Goal: Task Accomplishment & Management: Manage account settings

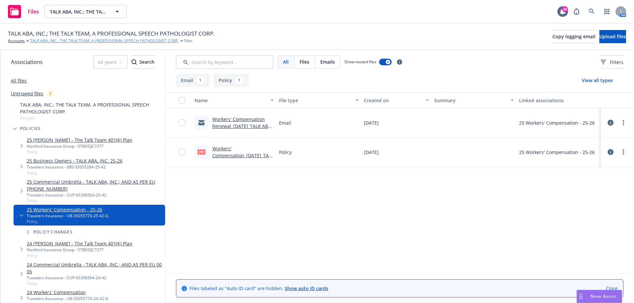
click at [60, 42] on link "TALK ABA, INC.; THE TALK TEAM, A PROFESSIONAL SPEECH PATHOLOGIST CORP." at bounding box center [104, 41] width 149 height 6
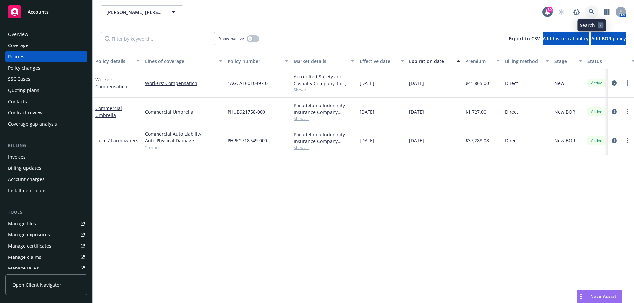
click at [591, 11] on icon at bounding box center [592, 12] width 6 height 6
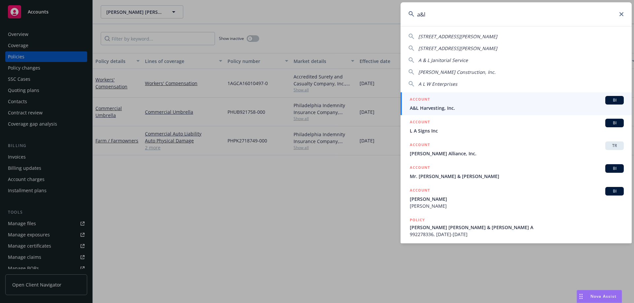
type input "a&l"
click at [437, 104] on div "ACCOUNT BI" at bounding box center [517, 100] width 214 height 9
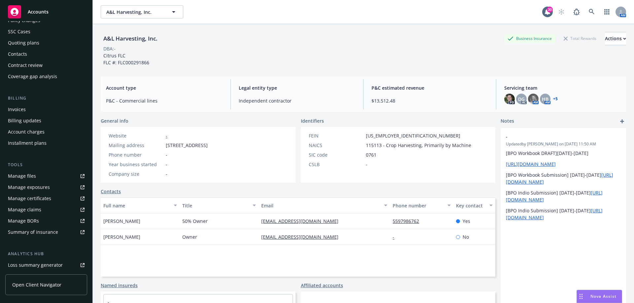
scroll to position [99, 0]
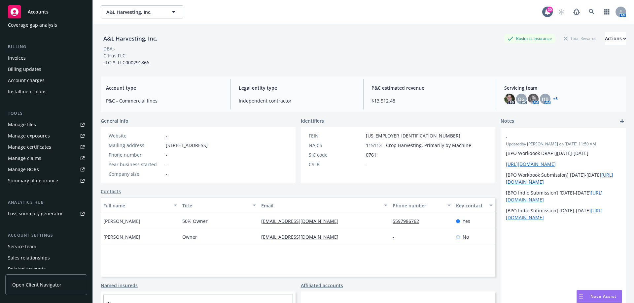
click at [31, 248] on div "Service team" at bounding box center [22, 247] width 28 height 11
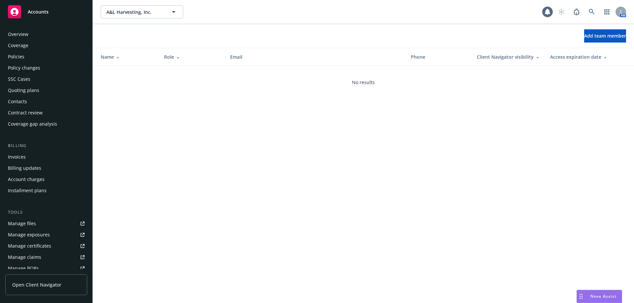
scroll to position [127, 0]
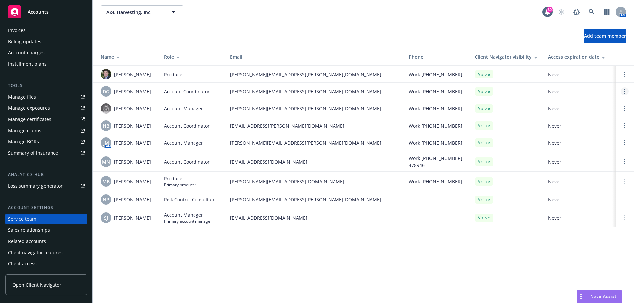
click at [623, 92] on link "Open options" at bounding box center [625, 91] width 8 height 8
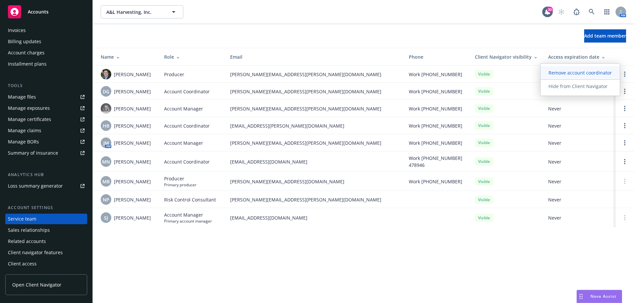
click at [573, 76] on span "Remove account coordinator" at bounding box center [579, 73] width 79 height 6
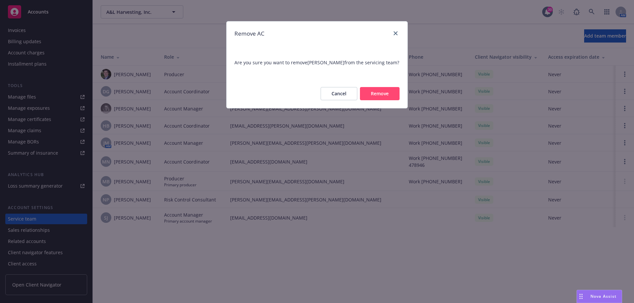
click at [395, 91] on button "Remove" at bounding box center [380, 93] width 40 height 13
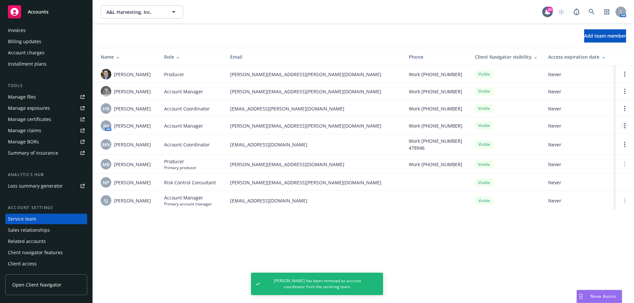
click at [622, 127] on link "Open options" at bounding box center [625, 126] width 8 height 8
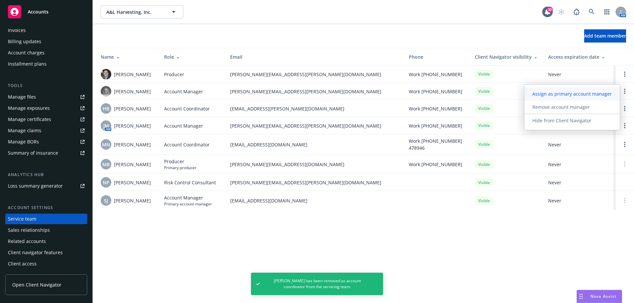
click at [571, 97] on span "Assign as primary account manager" at bounding box center [571, 94] width 95 height 6
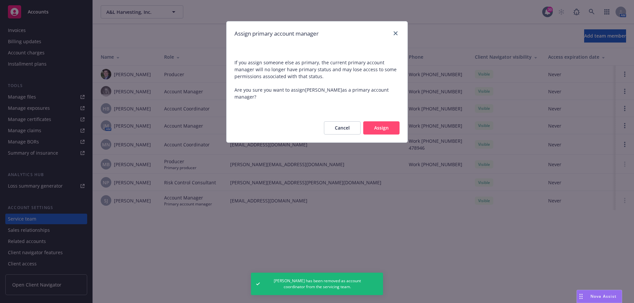
click at [384, 130] on button "Assign" at bounding box center [381, 127] width 36 height 13
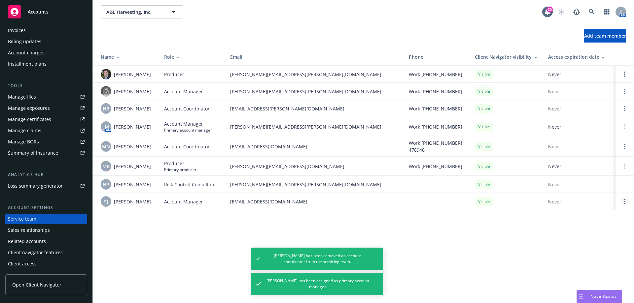
click at [623, 201] on link "Open options" at bounding box center [625, 202] width 8 height 8
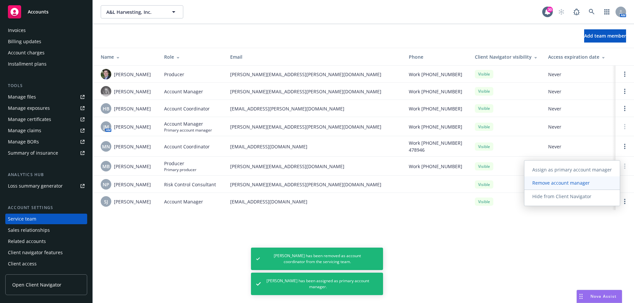
click at [564, 181] on span "Remove account manager" at bounding box center [560, 183] width 73 height 6
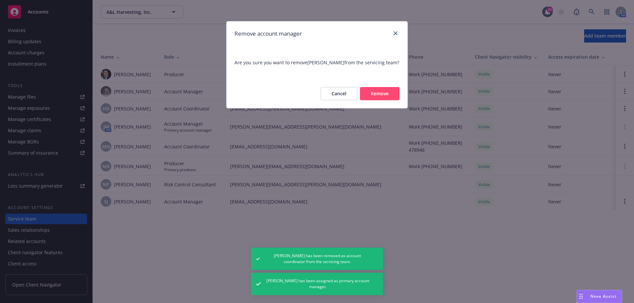
click at [377, 89] on button "Remove" at bounding box center [380, 93] width 40 height 13
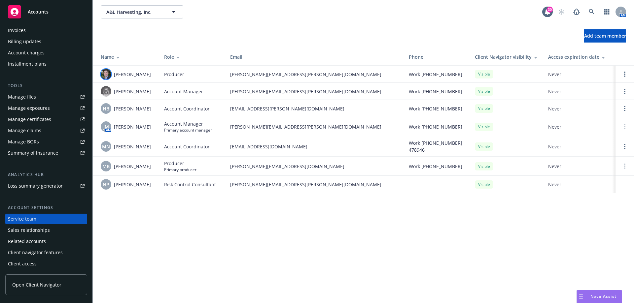
click at [106, 73] on img at bounding box center [106, 74] width 11 height 11
click at [208, 53] on div "Role" at bounding box center [191, 56] width 55 height 7
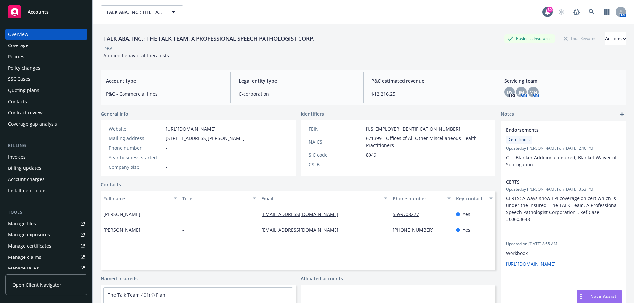
click at [26, 99] on div "Contacts" at bounding box center [17, 101] width 19 height 11
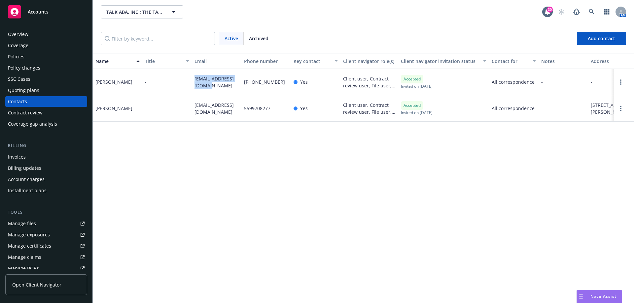
drag, startPoint x: 207, startPoint y: 87, endPoint x: 194, endPoint y: 79, distance: 15.6
click at [194, 79] on div "[EMAIL_ADDRESS][DOMAIN_NAME]" at bounding box center [217, 82] width 50 height 26
copy span "[EMAIL_ADDRESS][DOMAIN_NAME]"
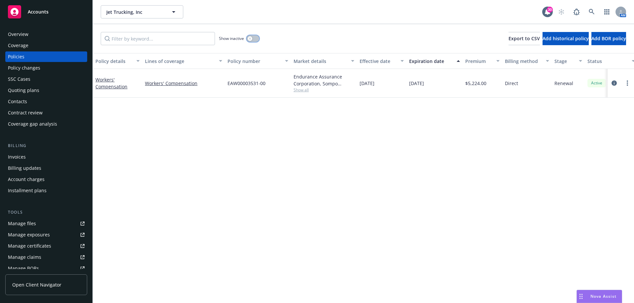
click at [250, 40] on div "button" at bounding box center [250, 38] width 5 height 5
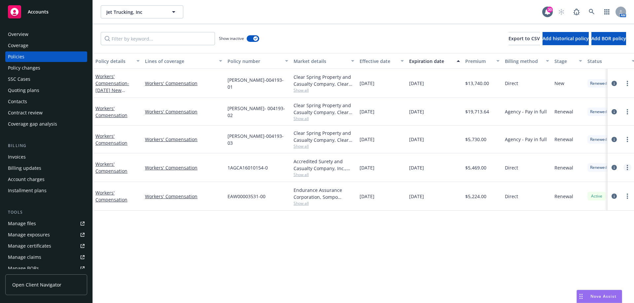
click at [627, 167] on icon "more" at bounding box center [627, 167] width 1 height 5
click at [605, 257] on link "Copy logging email" at bounding box center [592, 260] width 78 height 13
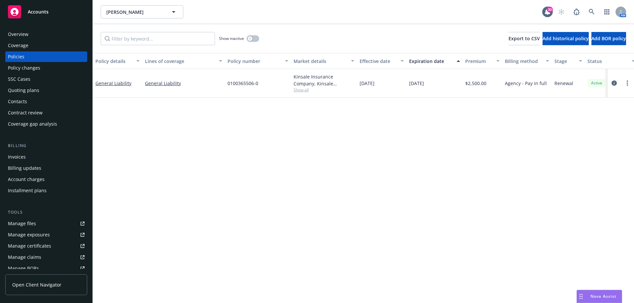
click at [26, 37] on div "Overview" at bounding box center [18, 34] width 20 height 11
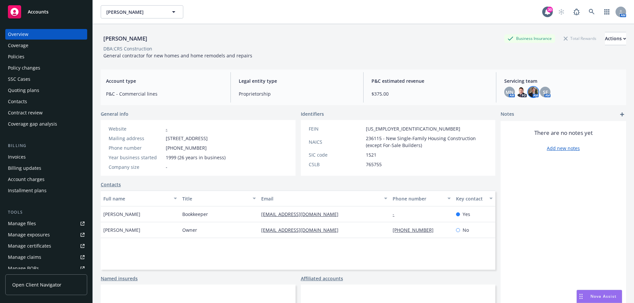
click at [532, 90] on img at bounding box center [533, 92] width 11 height 11
click at [465, 86] on div "P&C estimated revenue $375.00" at bounding box center [429, 87] width 127 height 30
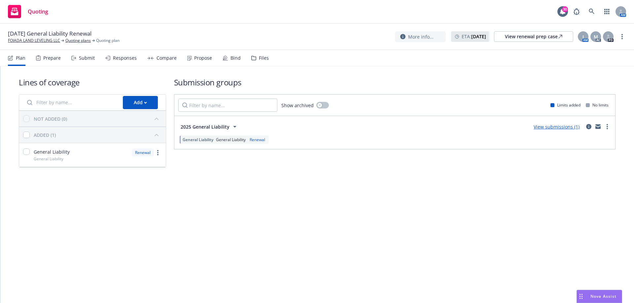
click at [230, 58] on div "Bind" at bounding box center [235, 57] width 10 height 5
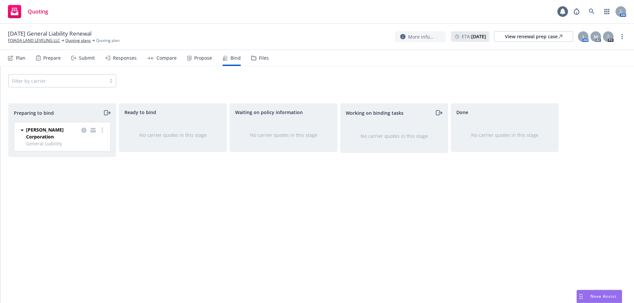
click at [202, 58] on div "Propose" at bounding box center [203, 57] width 18 height 5
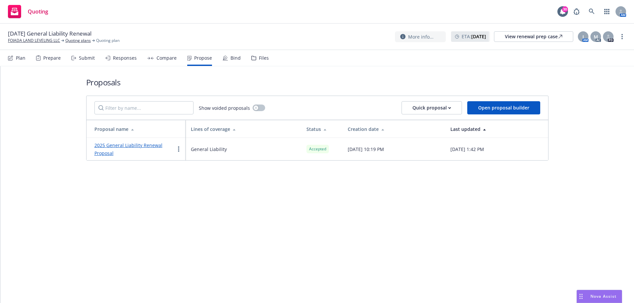
click at [230, 57] on div "Bind" at bounding box center [235, 57] width 10 height 5
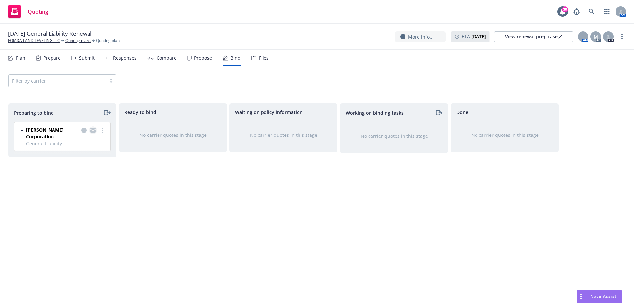
click at [92, 131] on icon "copy logging email" at bounding box center [92, 130] width 5 height 5
click at [218, 178] on div "Ready to bind No carrier quotes in this stage" at bounding box center [173, 196] width 108 height 186
click at [271, 80] on div "Filter by carrier" at bounding box center [317, 80] width 618 height 13
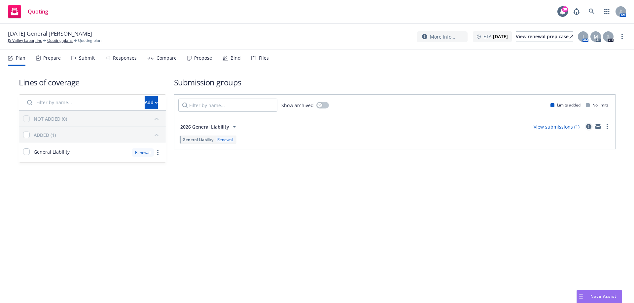
click at [588, 124] on icon "circleInformation" at bounding box center [588, 126] width 5 height 5
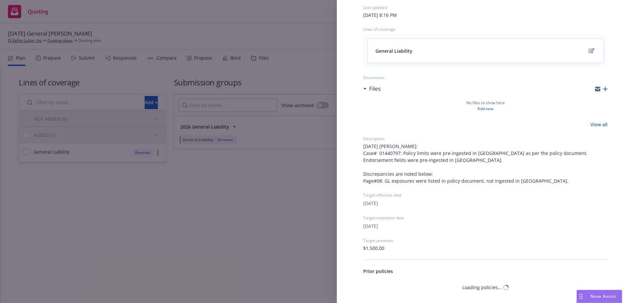
scroll to position [95, 0]
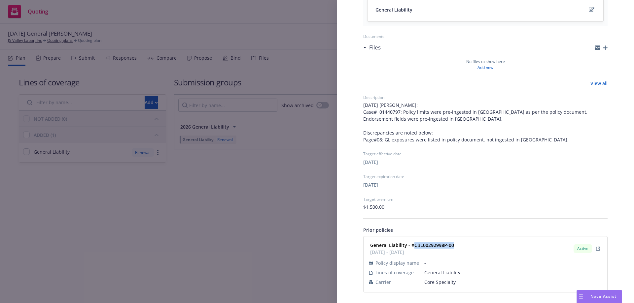
drag, startPoint x: 455, startPoint y: 245, endPoint x: 414, endPoint y: 246, distance: 41.0
click at [414, 246] on div "General Liability - #CBL00292998P-00 [DATE] - [DATE] Active" at bounding box center [485, 249] width 236 height 17
copy strong "CBL00292998P-00"
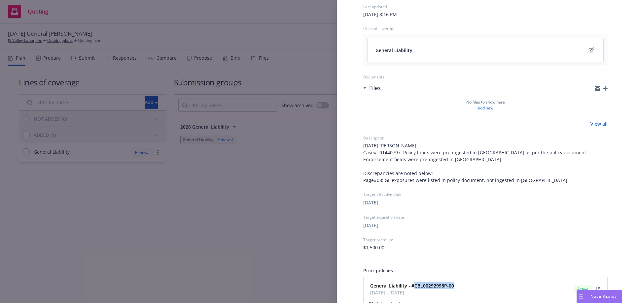
scroll to position [0, 0]
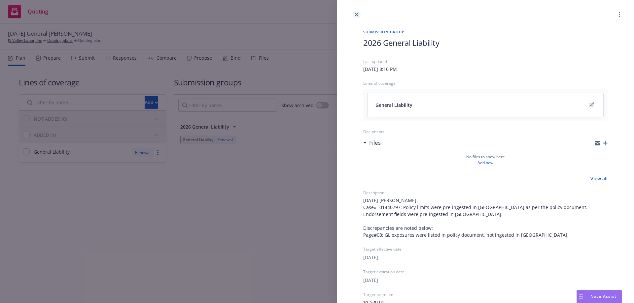
click at [357, 17] on link "close" at bounding box center [357, 15] width 8 height 8
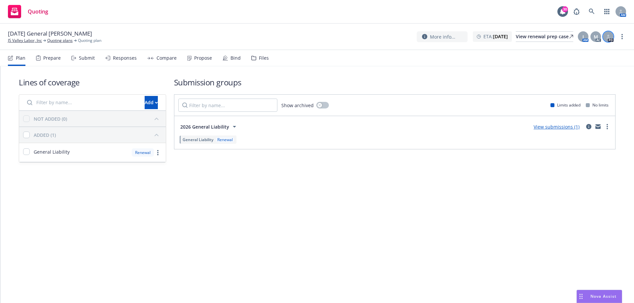
click at [609, 38] on icon at bounding box center [608, 37] width 4 height 4
